Goal: Browse casually

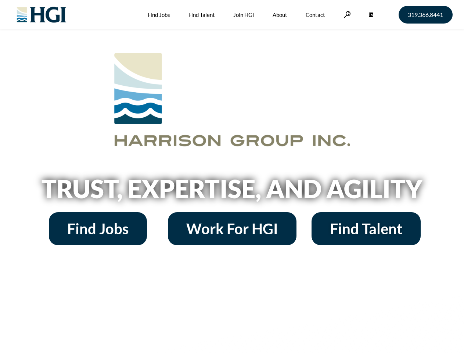
click at [232, 176] on h2 "Trust, Expertise, and Agility" at bounding box center [232, 188] width 419 height 25
click at [346, 14] on link at bounding box center [347, 14] width 7 height 7
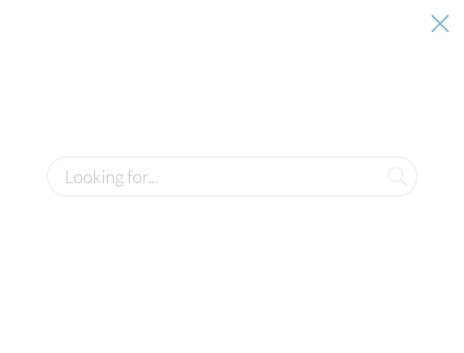
click at [232, 191] on h2 "Trust, Expertise, and Agility" at bounding box center [232, 188] width 419 height 25
